Goal: Information Seeking & Learning: Learn about a topic

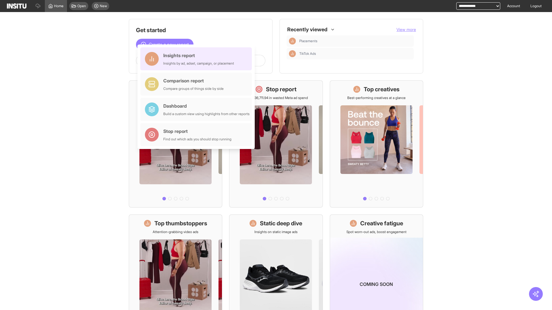
click at [197, 59] on div "Insights report Insights by ad, adset, campaign, or placement" at bounding box center [198, 59] width 71 height 14
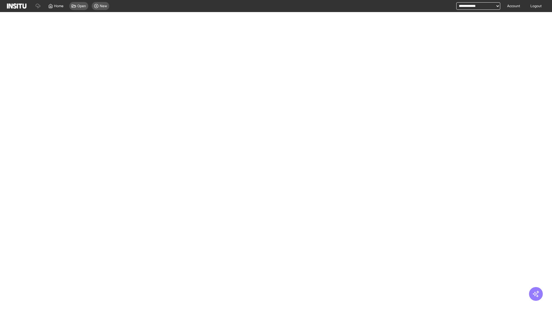
select select "**"
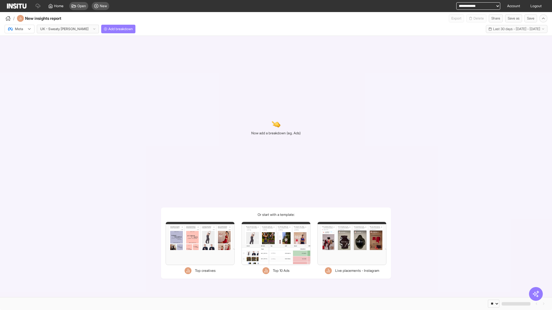
click at [20, 29] on div at bounding box center [15, 29] width 16 height 6
click at [19, 41] on span "Meta" at bounding box center [19, 41] width 8 height 5
click at [108, 29] on span "Add breakdown" at bounding box center [120, 29] width 24 height 5
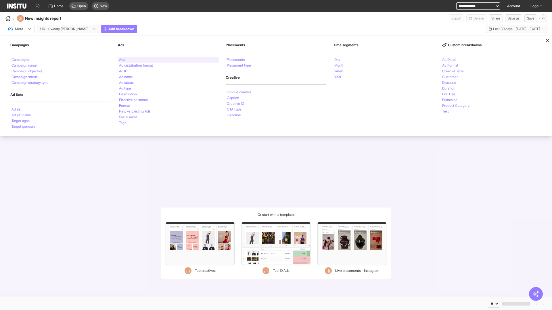
click at [122, 60] on li "Ads" at bounding box center [122, 59] width 6 height 3
